Goal: Information Seeking & Learning: Learn about a topic

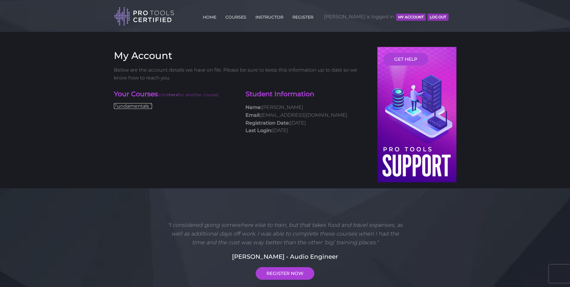
click at [123, 105] on link "Fundamentals 1" at bounding box center [133, 106] width 38 height 6
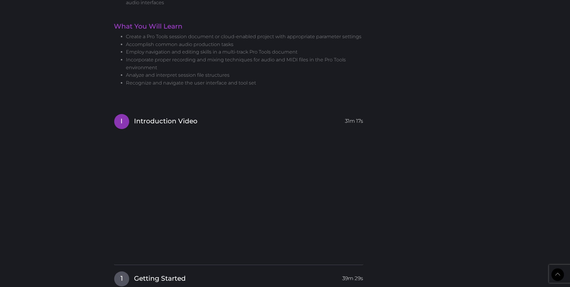
scroll to position [632, 0]
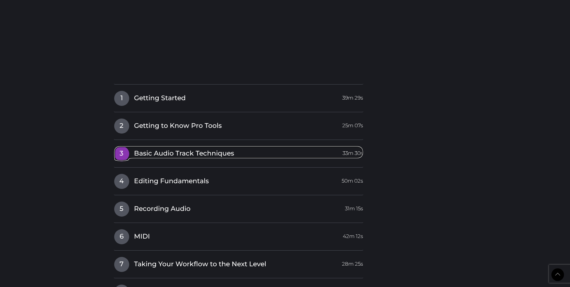
click at [119, 153] on span "3" at bounding box center [121, 153] width 15 height 15
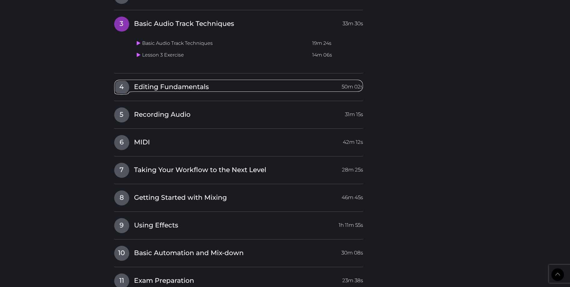
click at [119, 153] on div "I Introduction Video 31m 17s 1 Getting Started 39m 29s Getting Started 19m 38s …" at bounding box center [239, 113] width 250 height 361
click at [137, 43] on icon at bounding box center [139, 43] width 4 height 5
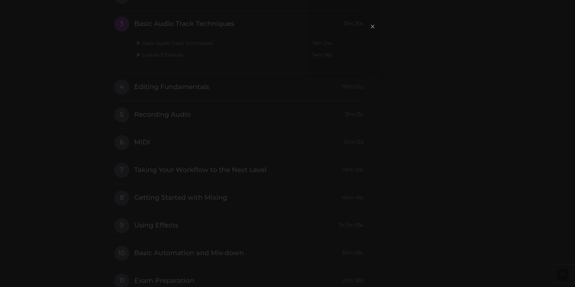
click at [371, 26] on span "×" at bounding box center [373, 26] width 6 height 13
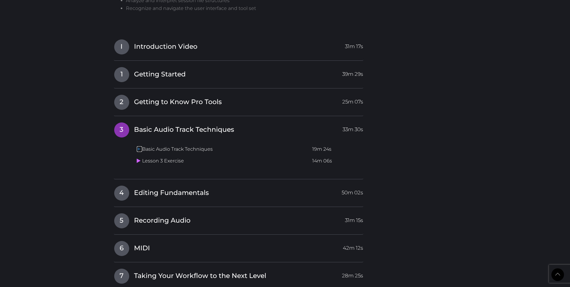
scroll to position [481, 0]
